Goal: Navigation & Orientation: Go to known website

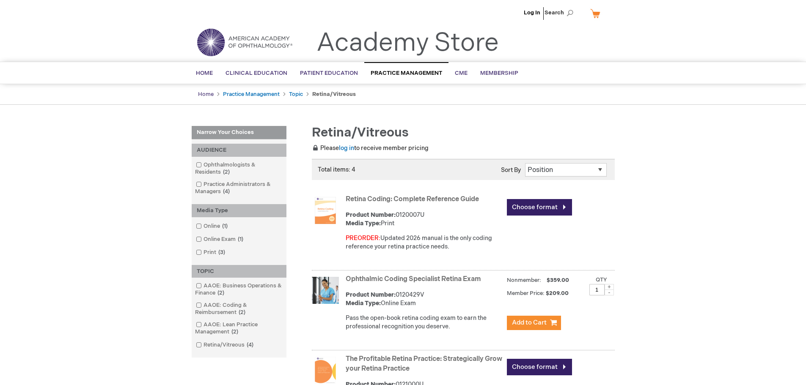
click at [206, 93] on link "Home" at bounding box center [206, 94] width 16 height 7
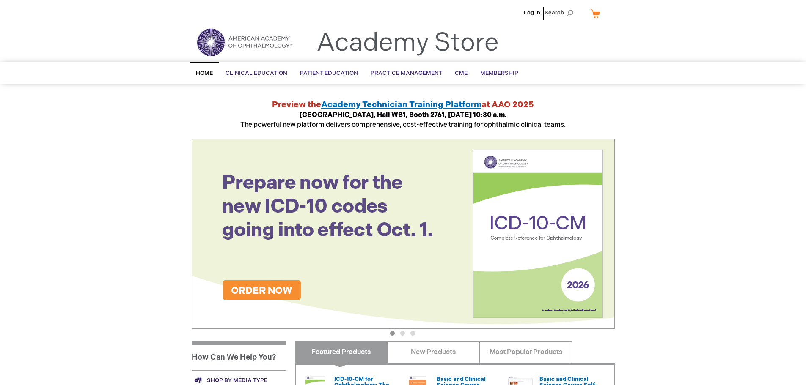
click at [208, 72] on span "Home" at bounding box center [204, 73] width 17 height 7
